Goal: Navigation & Orientation: Find specific page/section

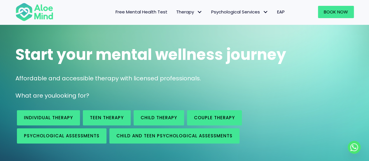
scroll to position [58, 0]
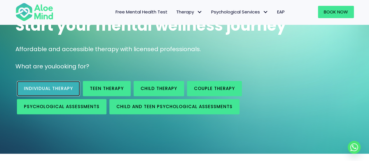
click at [72, 88] on span "Individual therapy" at bounding box center [48, 88] width 49 height 6
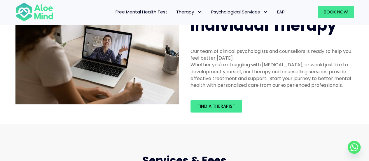
scroll to position [58, 0]
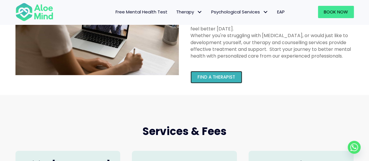
click at [198, 78] on span "Find a therapist" at bounding box center [217, 77] width 38 height 6
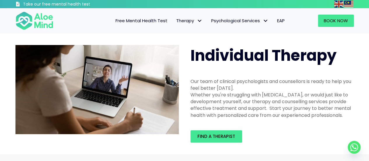
click at [148, 18] on span "Free Mental Health Test" at bounding box center [142, 21] width 52 height 6
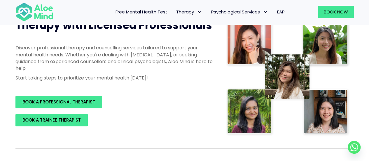
scroll to position [117, 0]
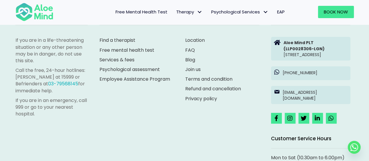
scroll to position [1356, 0]
